Goal: Obtain resource: Obtain resource

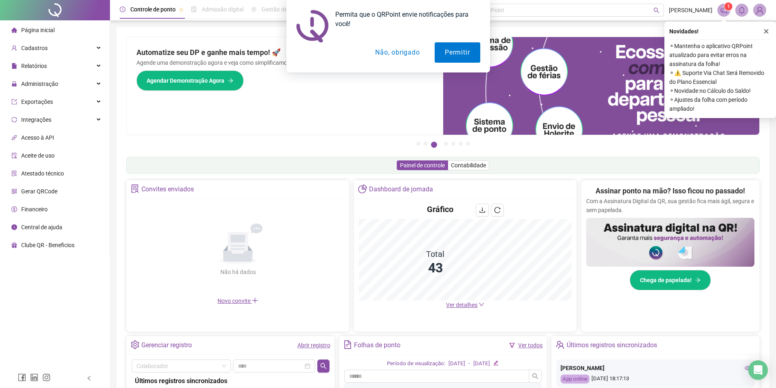
click at [35, 60] on div "Permita que o QRPoint envie notificações para você! Permitir Não, obrigado" at bounding box center [388, 36] width 776 height 73
click at [38, 66] on div "Permita que o QRPoint envie notificações para você! Permitir Não, obrigado" at bounding box center [388, 36] width 776 height 73
click at [50, 59] on div "Permita que o QRPoint envie notificações para você! Permitir Não, obrigado" at bounding box center [388, 36] width 776 height 73
click at [49, 66] on div "Permita que o QRPoint envie notificações para você! Permitir Não, obrigado" at bounding box center [388, 36] width 776 height 73
click at [104, 71] on div "Permita que o QRPoint envie notificações para você! Permitir Não, obrigado" at bounding box center [388, 36] width 776 height 73
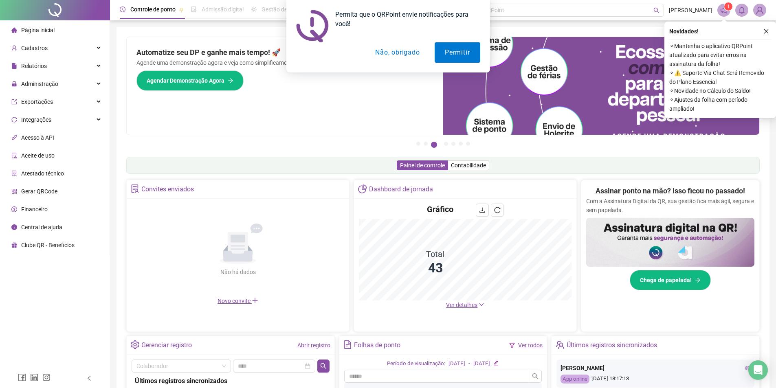
click at [95, 61] on div "Permita que o QRPoint envie notificações para você! Permitir Não, obrigado" at bounding box center [388, 36] width 776 height 73
click at [96, 64] on div "Permita que o QRPoint envie notificações para você! Permitir Não, obrigado" at bounding box center [388, 36] width 776 height 73
click at [94, 42] on div "Permita que o QRPoint envie notificações para você! Permitir Não, obrigado" at bounding box center [388, 36] width 776 height 73
click at [383, 52] on button "Não, obrigado" at bounding box center [397, 52] width 65 height 20
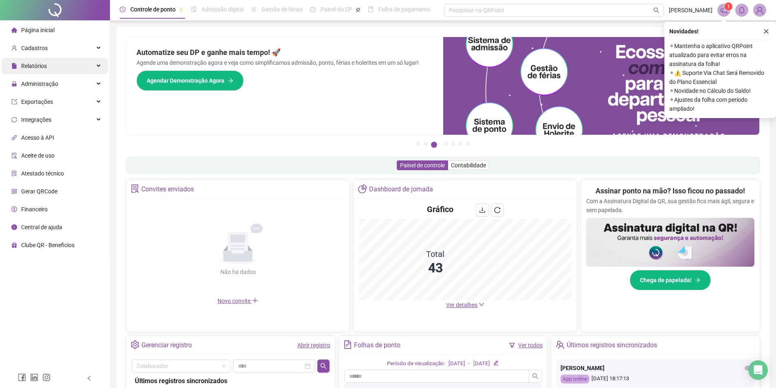
click at [98, 68] on div "Relatórios" at bounding box center [55, 66] width 106 height 16
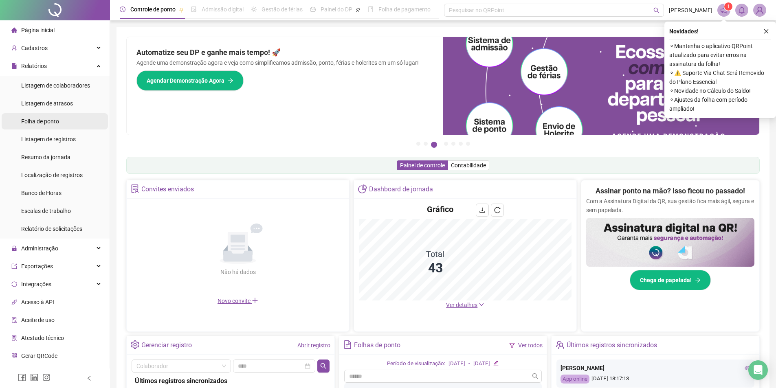
click at [51, 122] on span "Folha de ponto" at bounding box center [40, 121] width 38 height 7
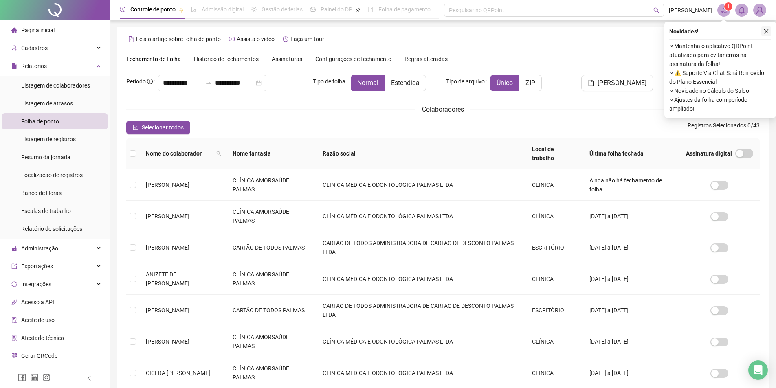
click at [764, 29] on icon "close" at bounding box center [767, 32] width 6 height 6
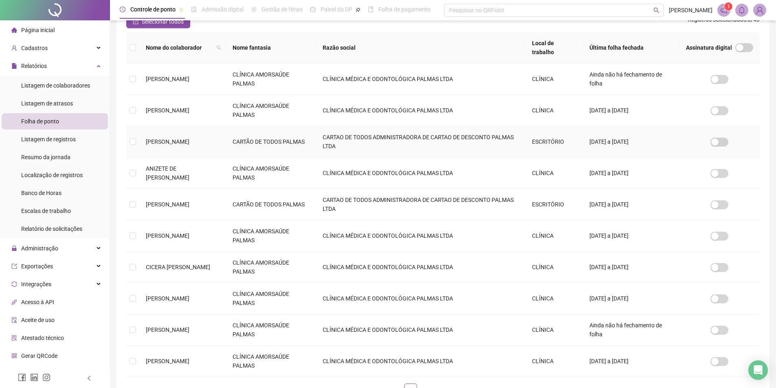
scroll to position [166, 0]
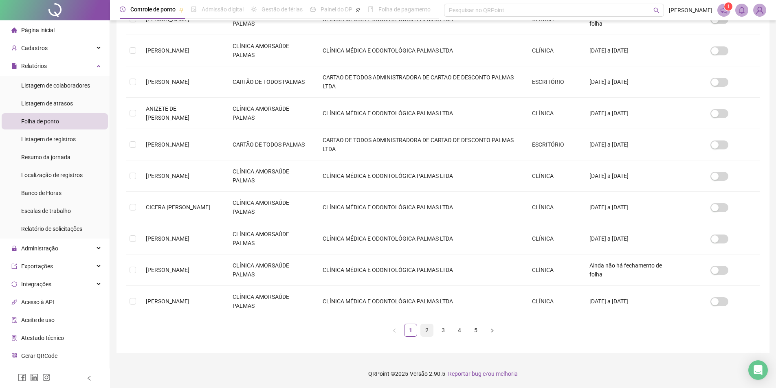
click at [427, 328] on link "2" at bounding box center [427, 330] width 12 height 12
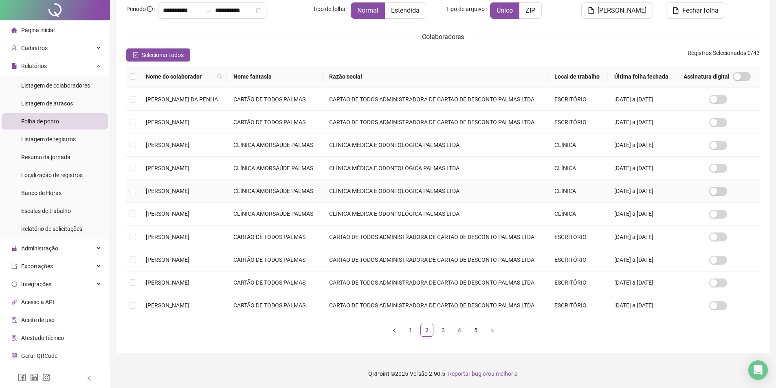
scroll to position [0, 0]
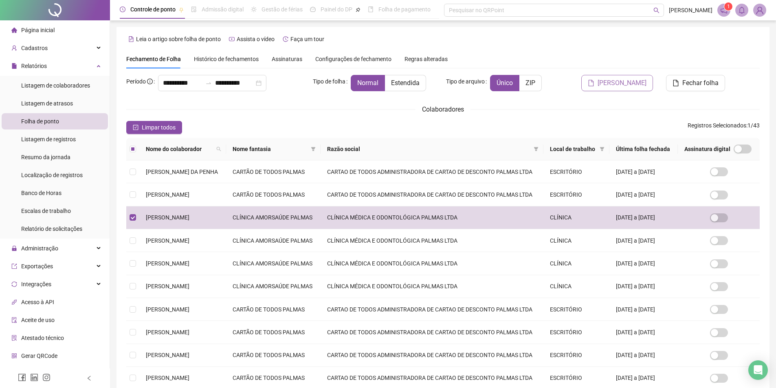
click at [624, 82] on span "[PERSON_NAME]" at bounding box center [622, 83] width 49 height 10
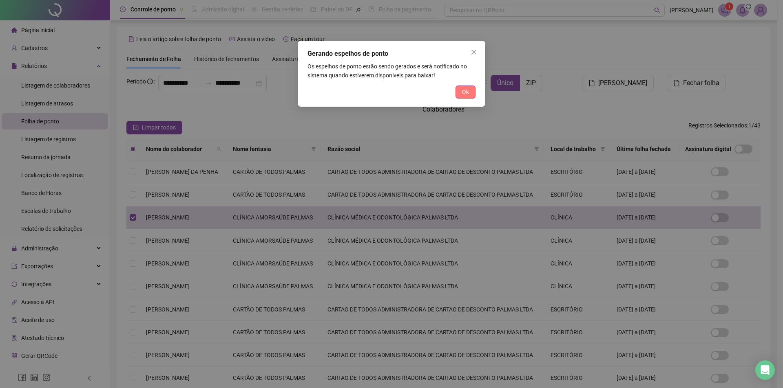
click at [471, 92] on button "Ok" at bounding box center [465, 92] width 20 height 13
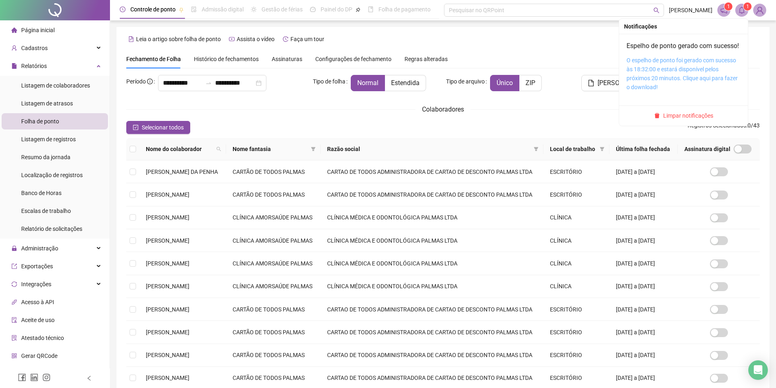
click at [675, 71] on link "O espelho de ponto foi gerado com sucesso às 18:32:00 e estará disponível pelos…" at bounding box center [682, 73] width 111 height 33
click at [745, 10] on icon "bell" at bounding box center [742, 10] width 7 height 7
click at [678, 120] on span "Limpar notificações" at bounding box center [689, 115] width 50 height 9
